Goal: Communication & Community: Answer question/provide support

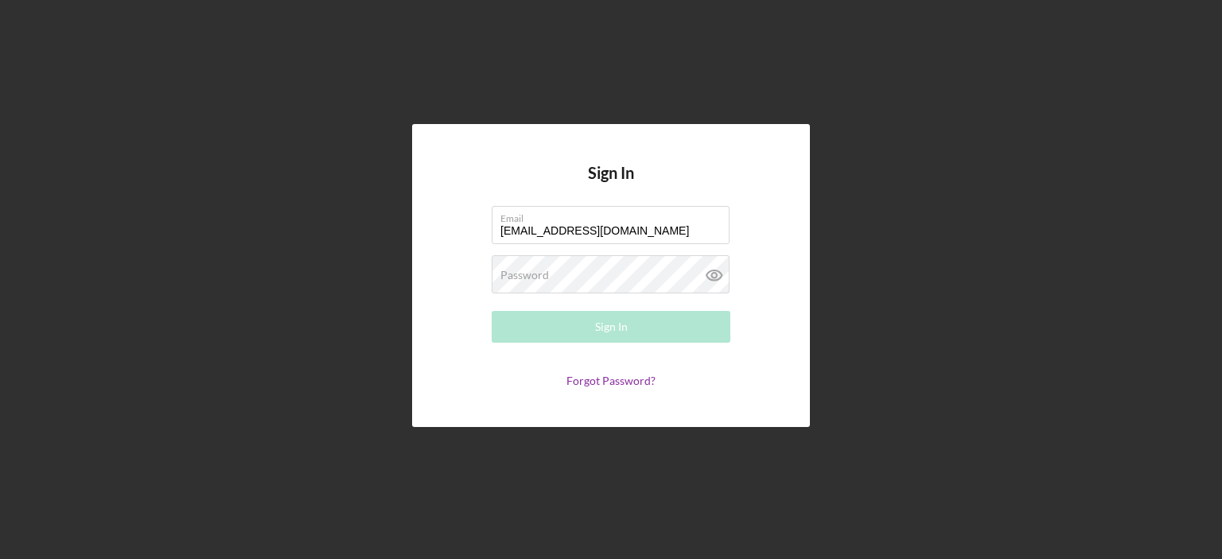
type input "[EMAIL_ADDRESS][DOMAIN_NAME]"
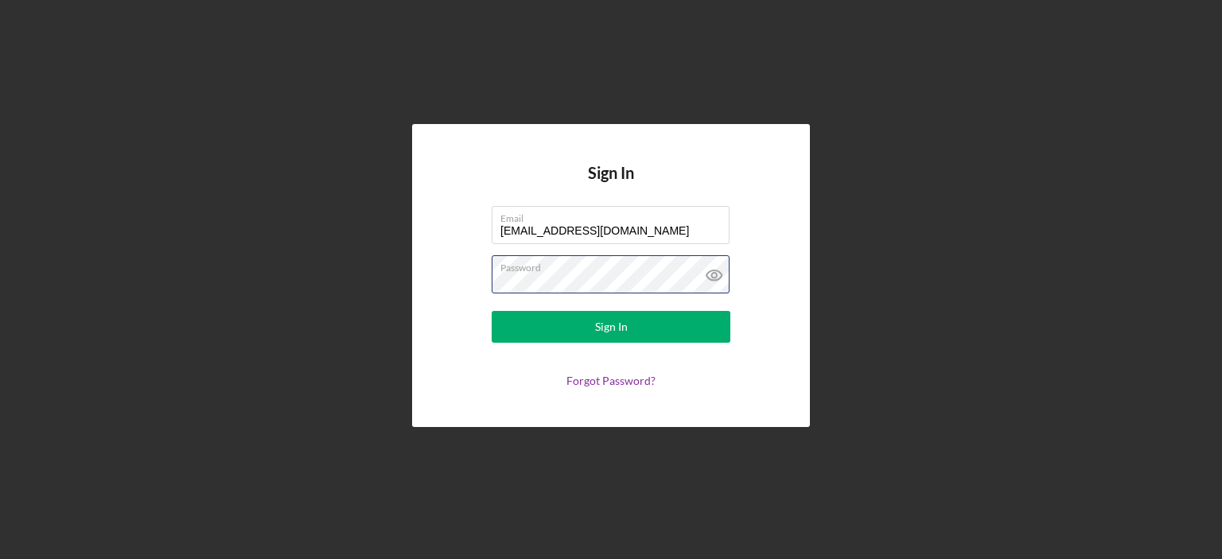
click at [491, 311] on button "Sign In" at bounding box center [610, 327] width 239 height 32
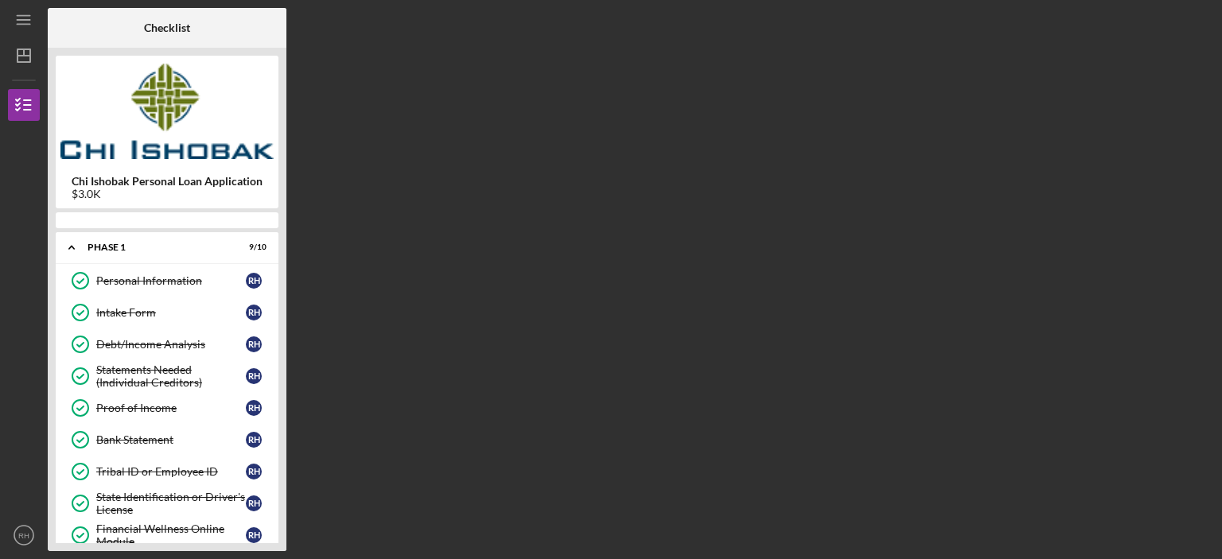
scroll to position [159, 0]
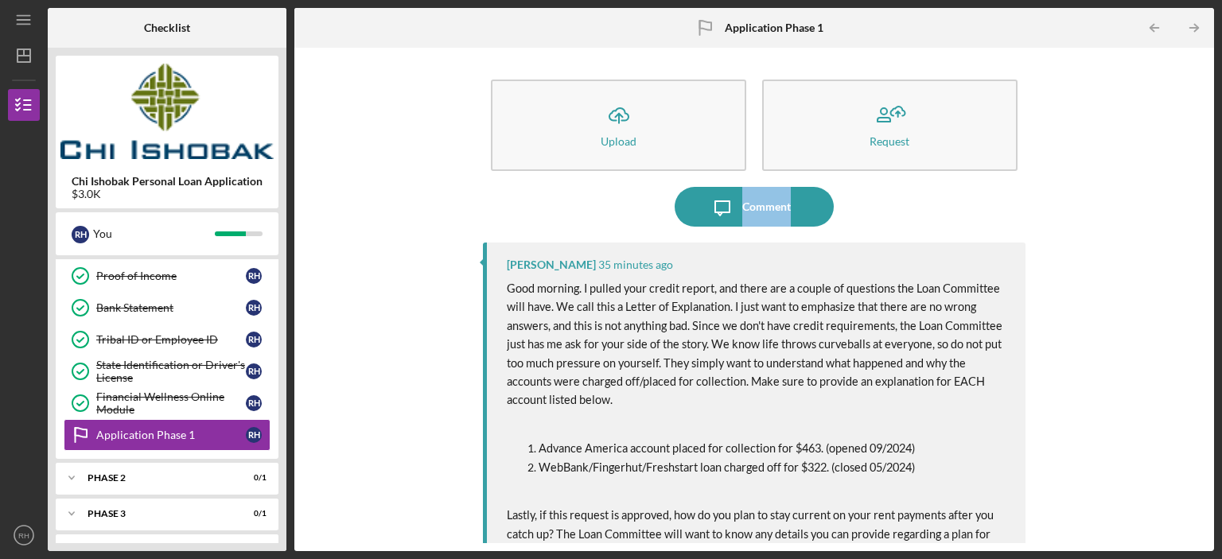
drag, startPoint x: 1200, startPoint y: 142, endPoint x: 1192, endPoint y: 259, distance: 118.0
click at [1192, 259] on div "Icon/Upload Upload Request Icon/Message Comment [PERSON_NAME] 35 minutes ago Go…" at bounding box center [753, 299] width 903 height 487
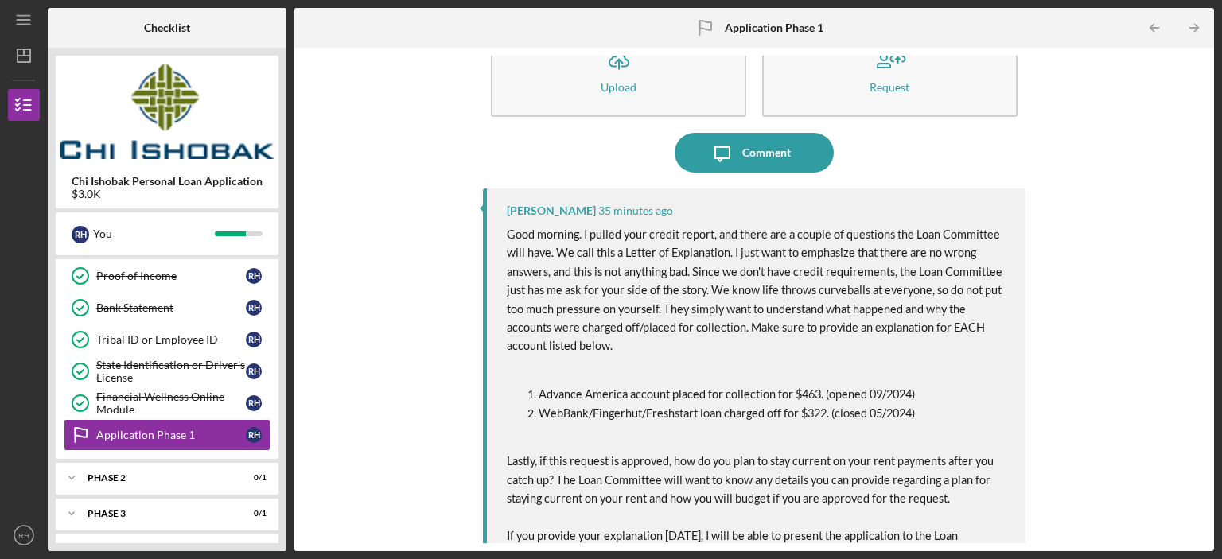
scroll to position [22, 0]
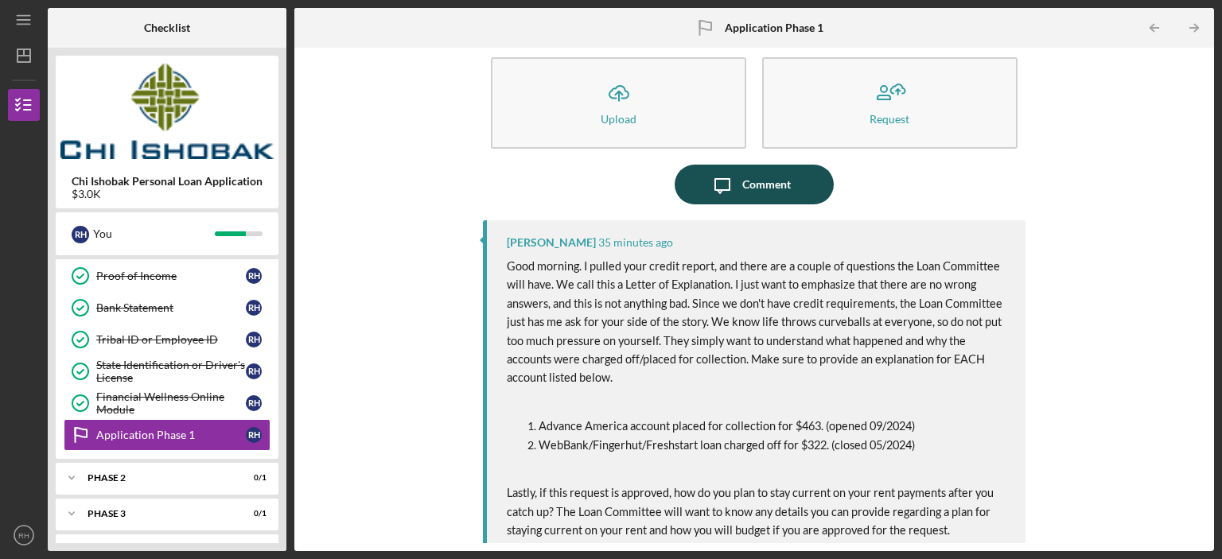
click at [743, 184] on div "Comment" at bounding box center [766, 185] width 49 height 40
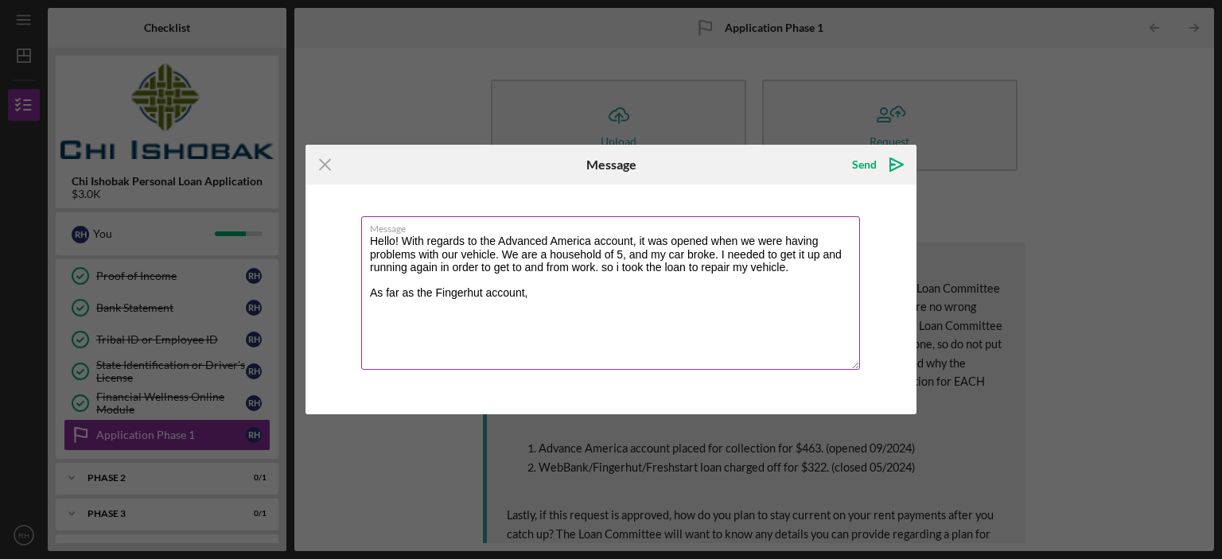
click at [550, 298] on textarea "Hello! With regards to the Advanced America account, it was opened when we were…" at bounding box center [610, 292] width 499 height 153
click at [561, 290] on textarea "Hello! With regards to the Advanced America account, it was opened when we were…" at bounding box center [610, 292] width 499 height 153
click at [717, 317] on textarea "Hello! With regards to the Advanced America account, it was opened when we were…" at bounding box center [610, 292] width 499 height 153
click at [855, 295] on textarea "Hello! With regards to the Advanced America account, it was opened when we were…" at bounding box center [610, 292] width 499 height 153
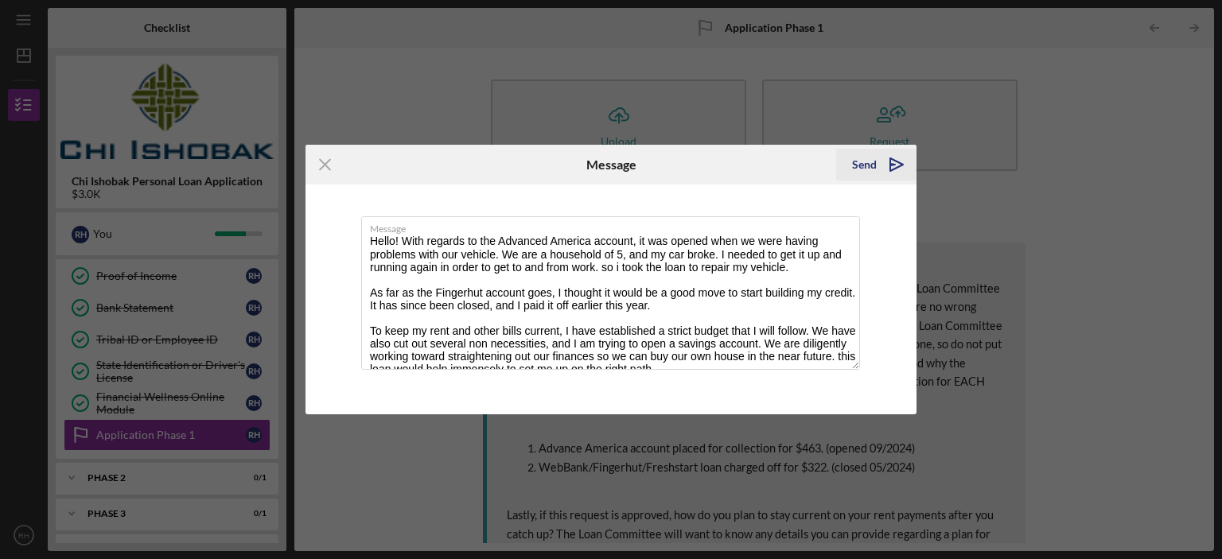
type textarea "Hello! With regards to the Advanced America account, it was opened when we were…"
click at [850, 160] on button "Send Icon/icon-invite-send" at bounding box center [876, 165] width 80 height 32
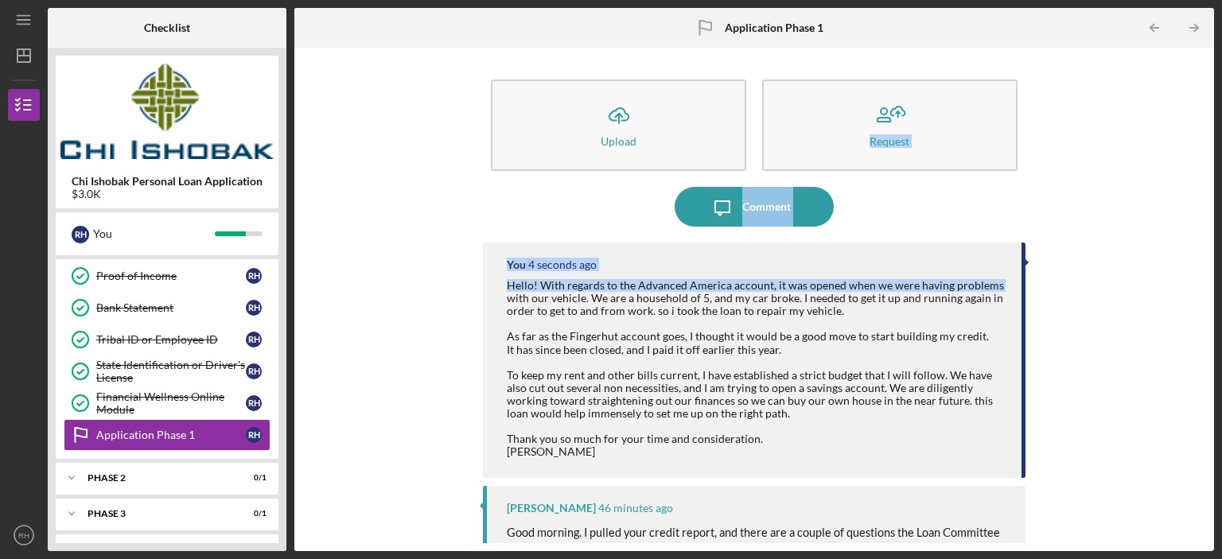
drag, startPoint x: 1206, startPoint y: 118, endPoint x: 1209, endPoint y: 292, distance: 173.4
click at [1209, 292] on div "Icon/Upload Upload Request Icon/Message Comment You 4 seconds ago Hello! With r…" at bounding box center [753, 299] width 919 height 503
